Goal: Check status

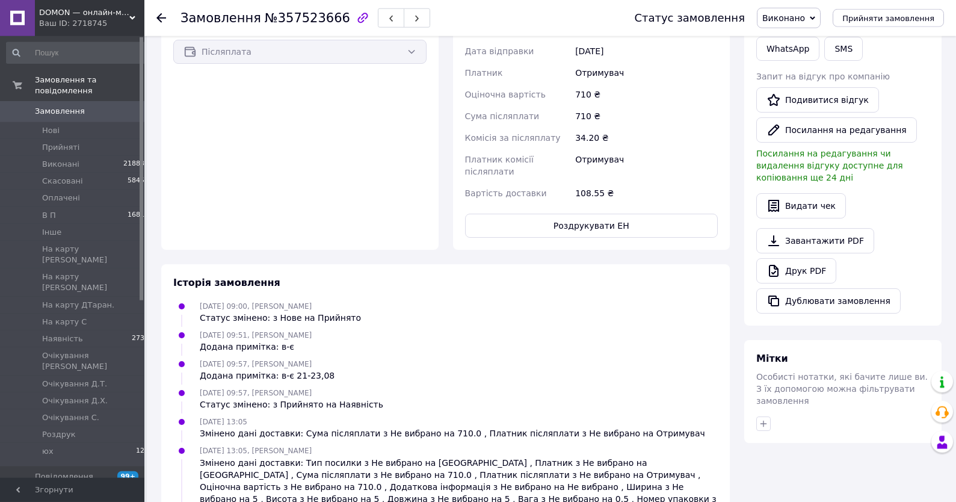
scroll to position [419, 0]
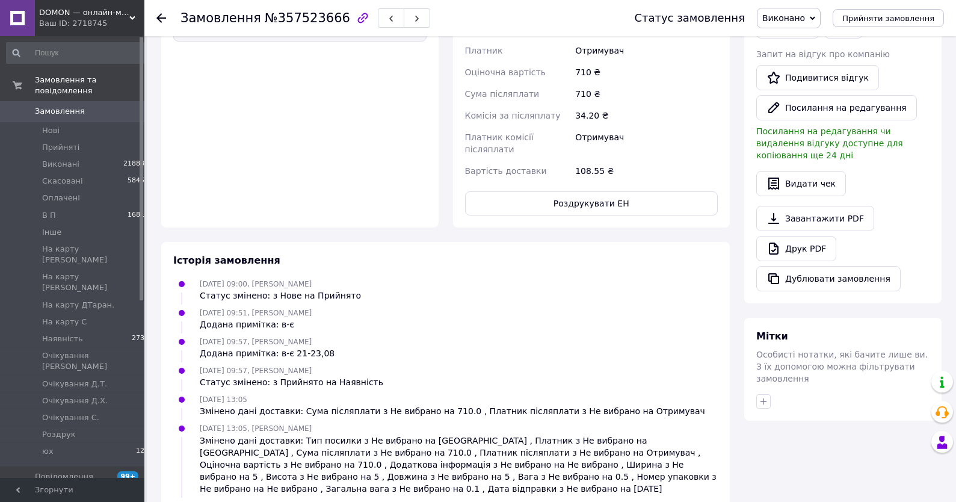
click at [305, 22] on span "№357523666" at bounding box center [307, 18] width 85 height 14
copy span "357523666"
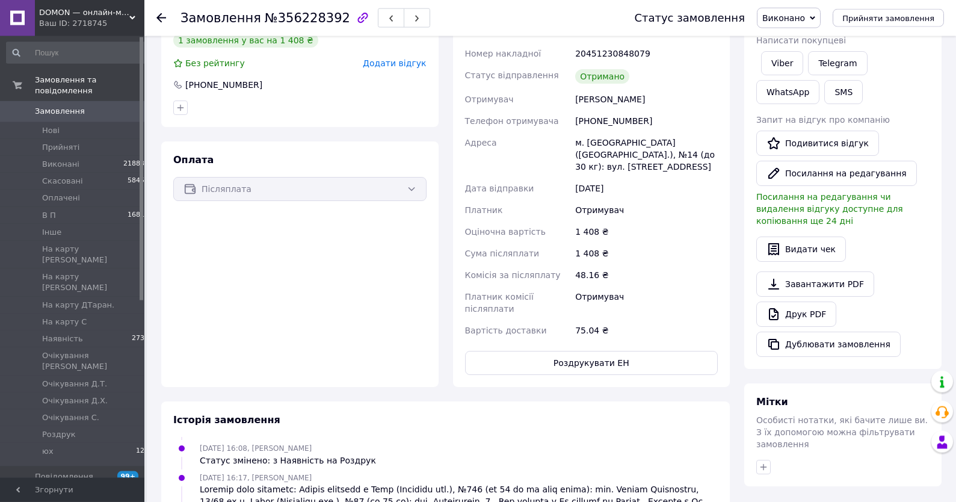
scroll to position [330, 0]
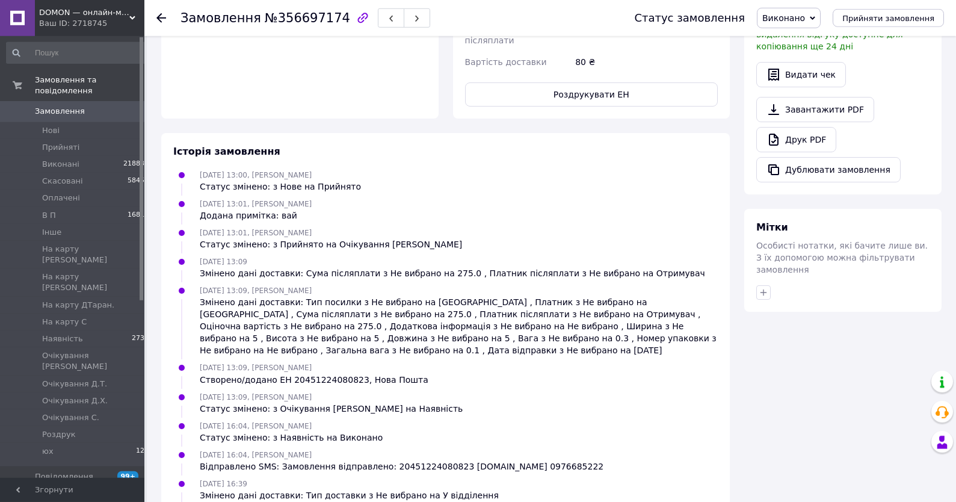
scroll to position [558, 0]
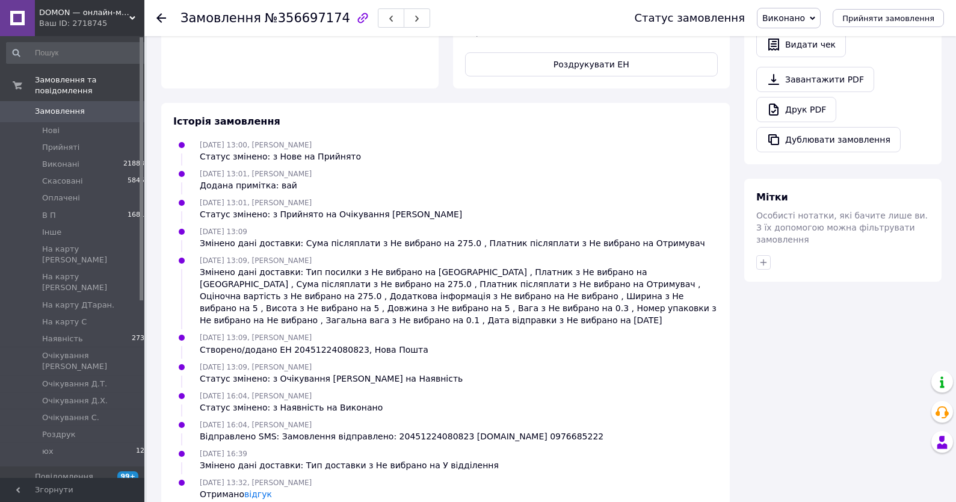
click at [298, 16] on span "№356697174" at bounding box center [307, 18] width 85 height 14
copy span "356697174"
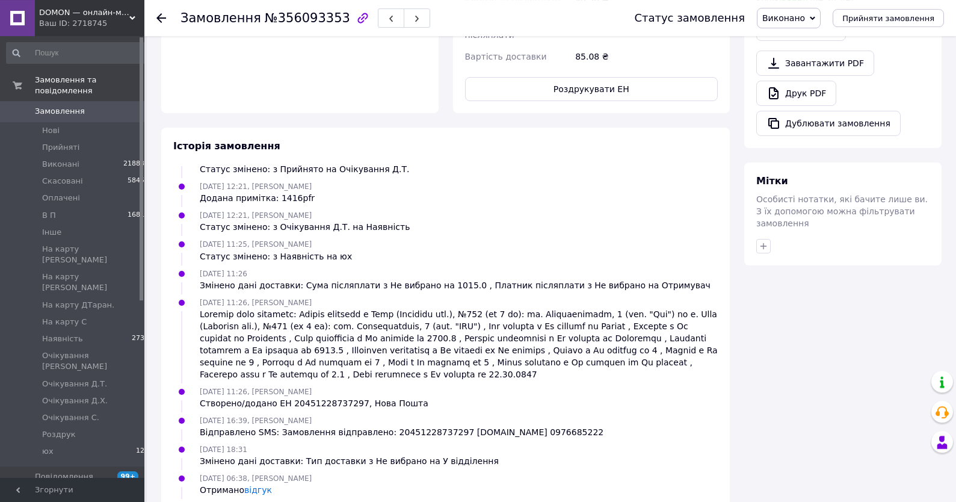
scroll to position [580, 0]
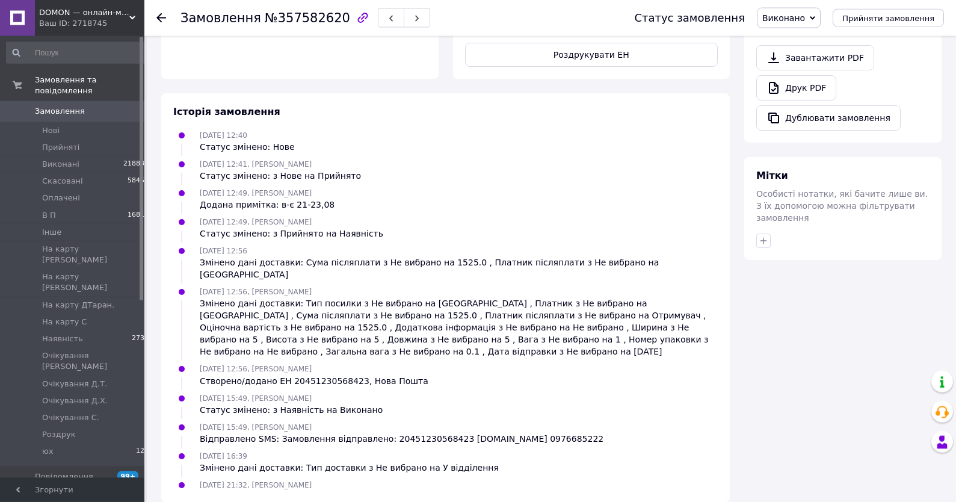
scroll to position [582, 0]
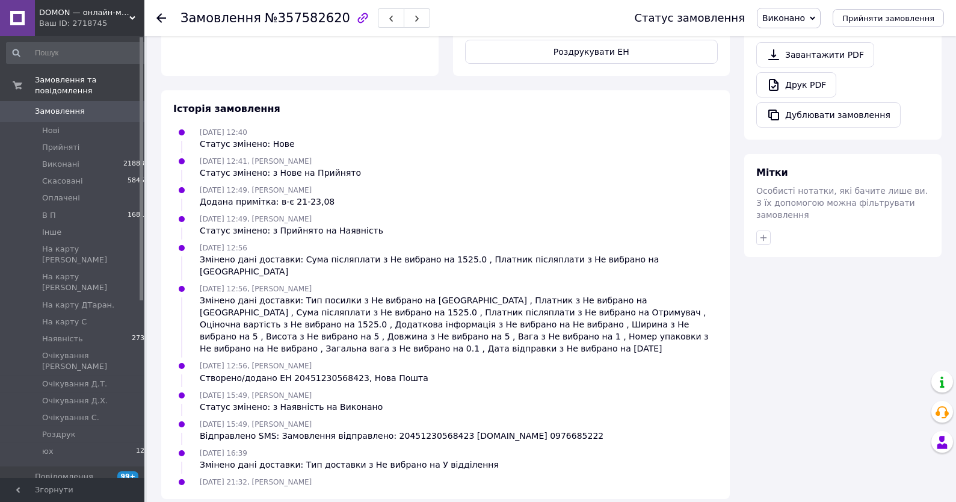
click at [292, 27] on div "Замовлення №357582620" at bounding box center [305, 18] width 250 height 20
copy span "357582620"
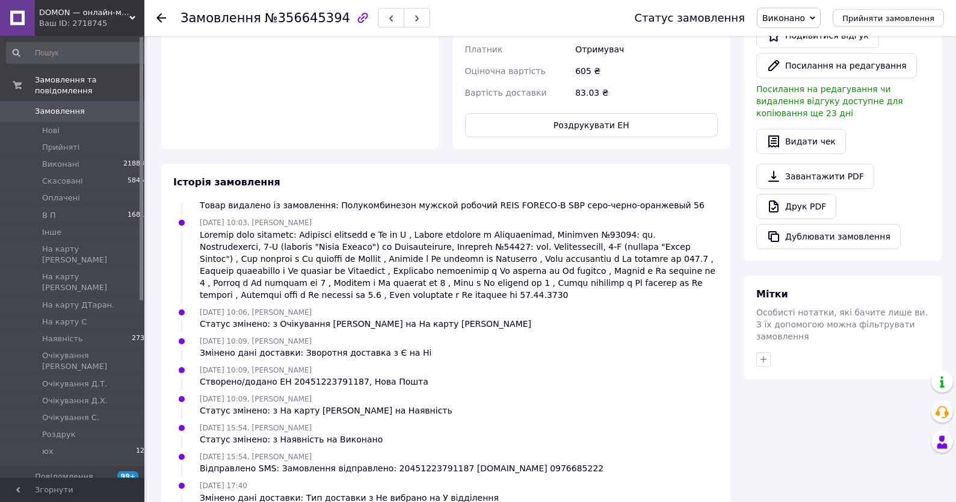
scroll to position [516, 0]
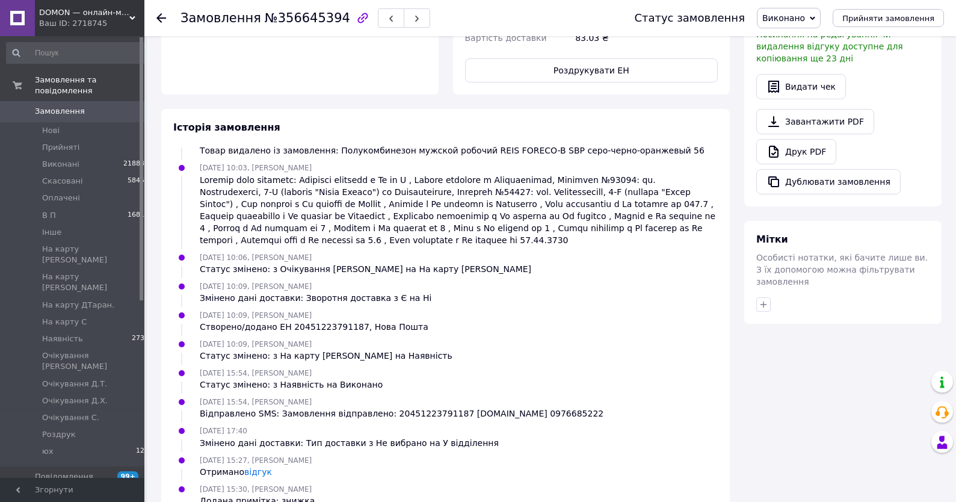
click at [287, 14] on span "№356645394" at bounding box center [307, 18] width 85 height 14
copy span "356645394"
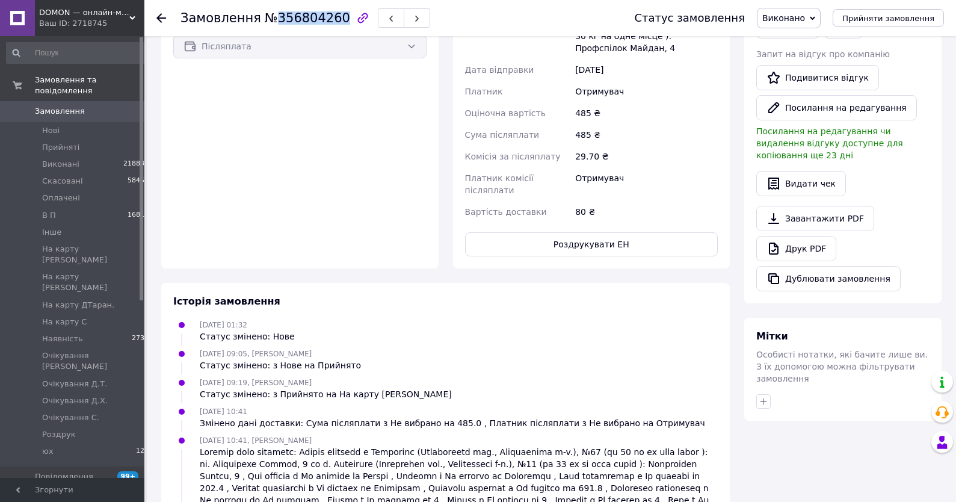
scroll to position [53, 0]
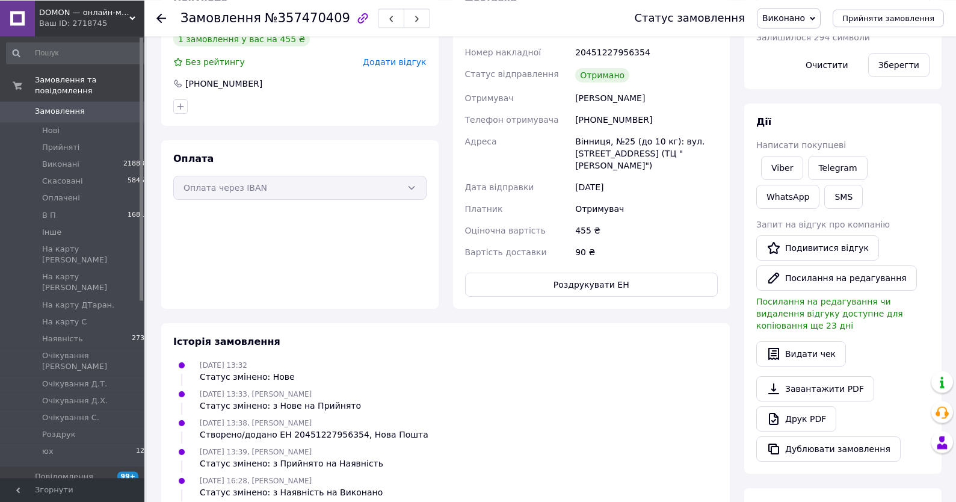
scroll to position [347, 0]
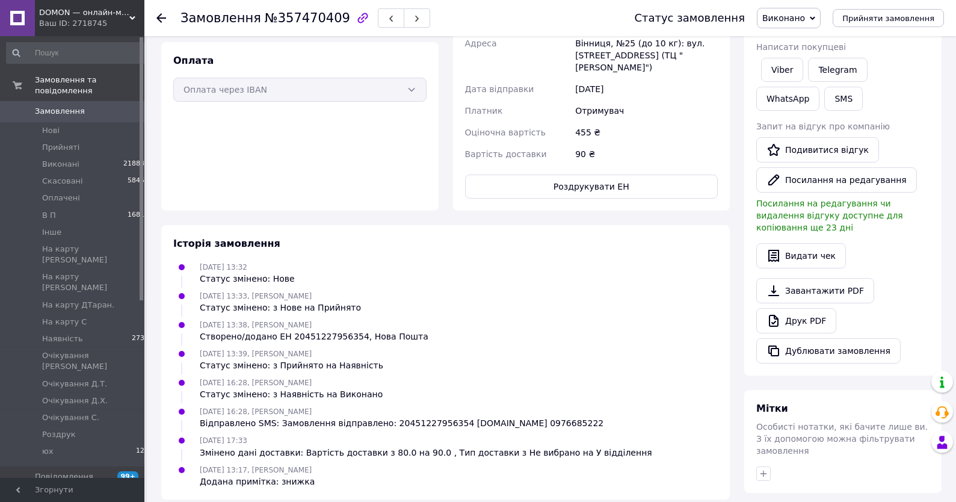
click at [287, 21] on span "№357470409" at bounding box center [307, 18] width 85 height 14
drag, startPoint x: 285, startPoint y: 25, endPoint x: 292, endPoint y: 23, distance: 7.3
click at [285, 25] on span "№357470409" at bounding box center [307, 18] width 85 height 14
click at [286, 21] on span "№357470409" at bounding box center [307, 18] width 85 height 14
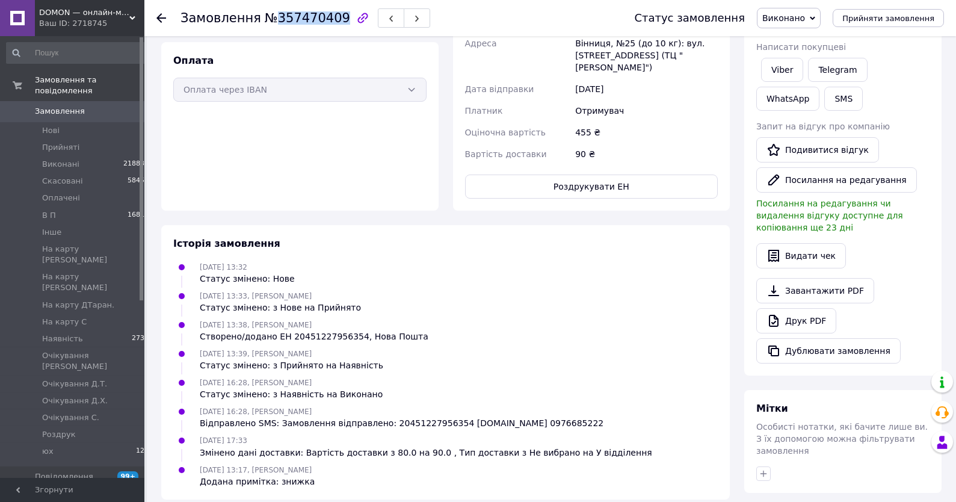
copy span "357470409"
click at [287, 499] on div "Замовлення №357470409 Статус замовлення Виконано Прийнято Скасовано Оплачено В …" at bounding box center [551, 102] width 809 height 824
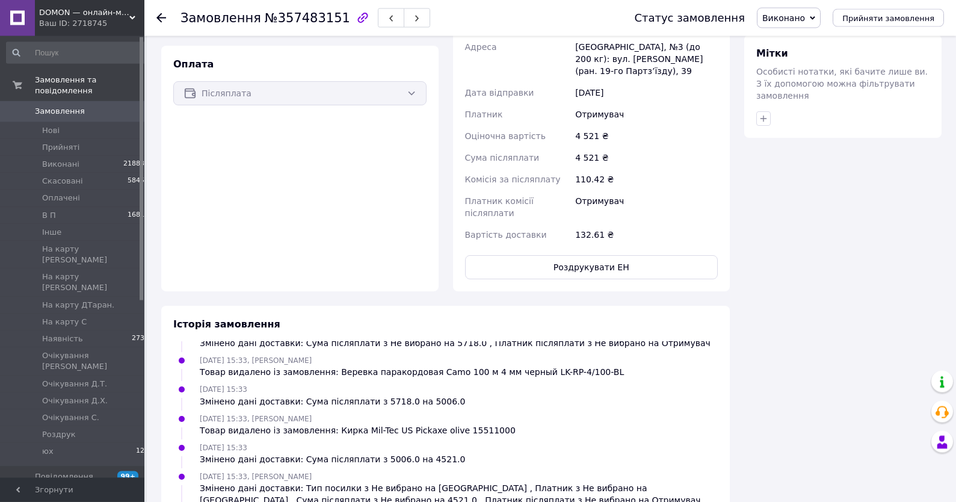
scroll to position [709, 0]
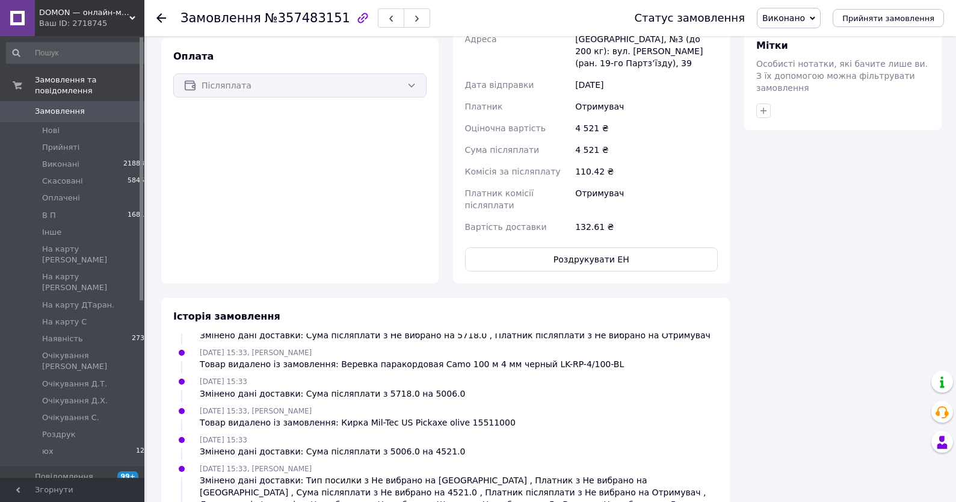
click at [288, 21] on span "№357483151" at bounding box center [307, 18] width 85 height 14
copy span "357483151"
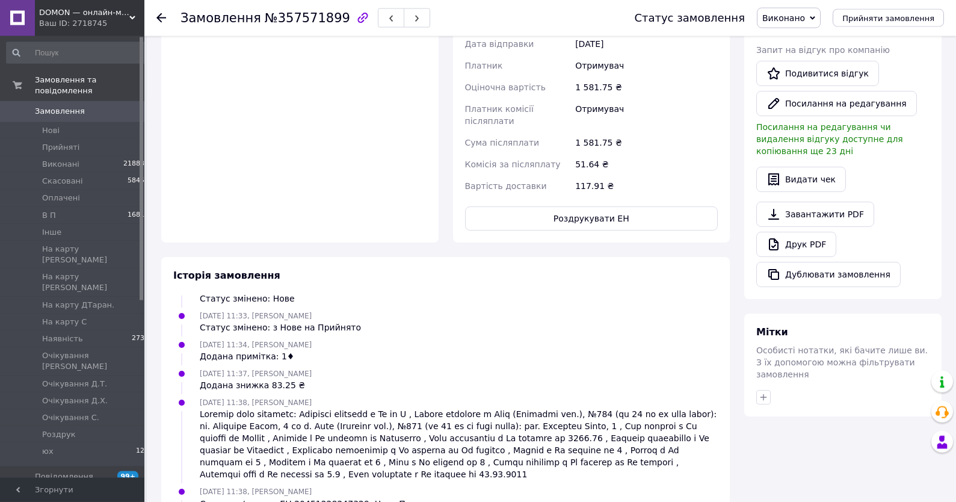
scroll to position [451, 0]
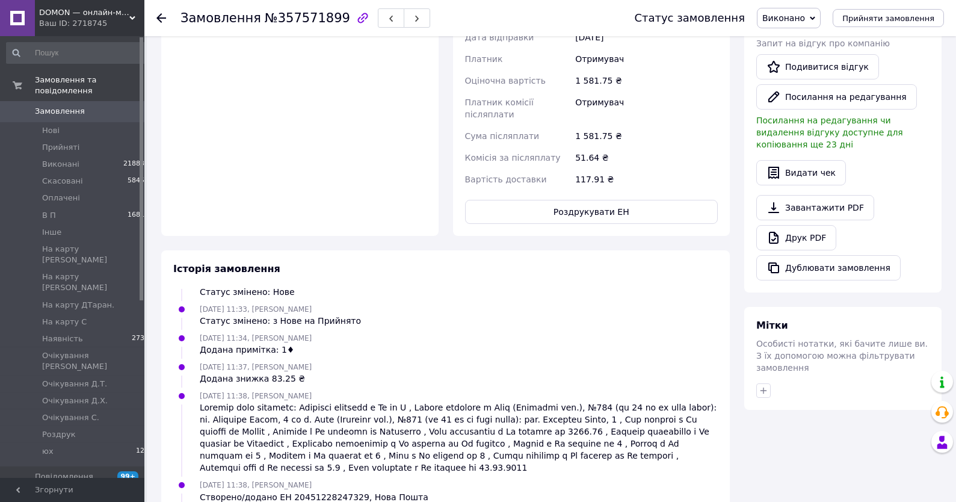
click at [298, 15] on span "№357571899" at bounding box center [307, 18] width 85 height 14
copy span "357571899"
